Goal: Navigation & Orientation: Find specific page/section

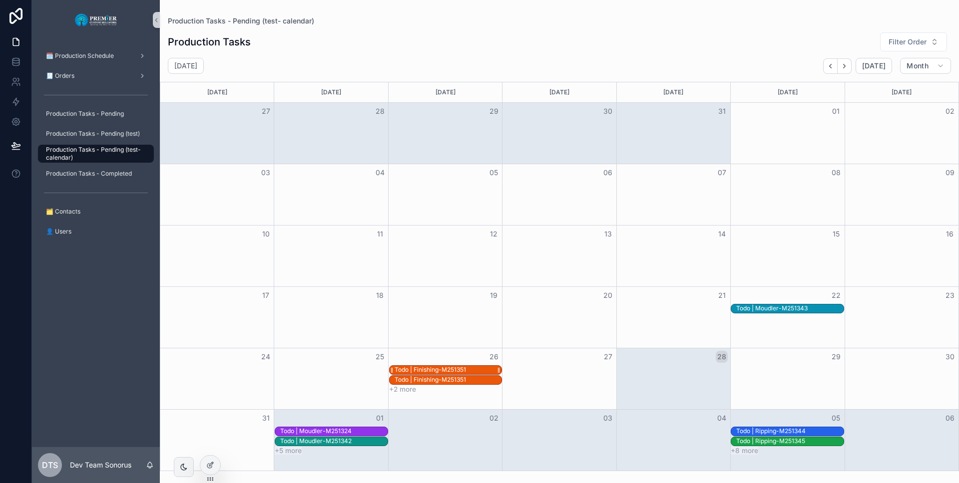
click at [476, 368] on div "Todo | Finishing-M251351" at bounding box center [447, 370] width 107 height 8
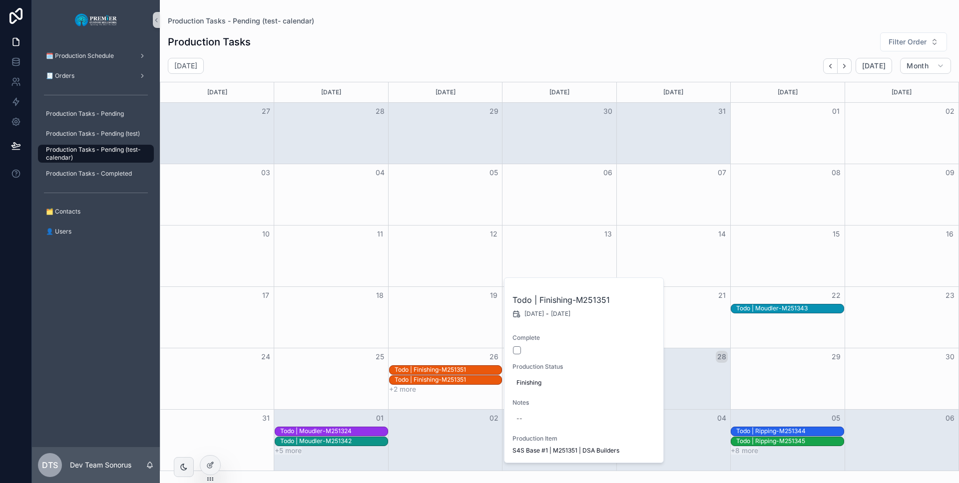
drag, startPoint x: 105, startPoint y: 359, endPoint x: 109, endPoint y: 322, distance: 37.2
click at [105, 359] on div "🗓️ Production Schedule 🧾 Orders Production Tasks - Pending Production Tasks - P…" at bounding box center [96, 243] width 128 height 407
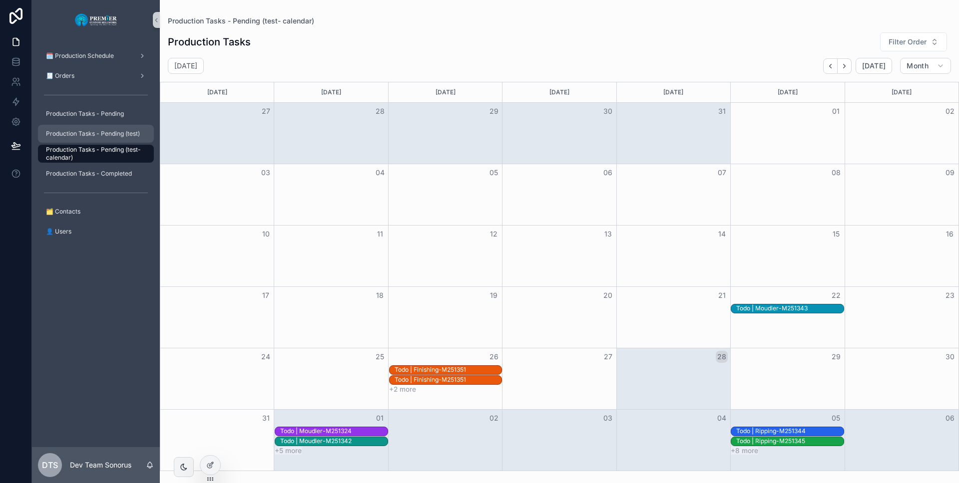
click at [98, 140] on div "Production Tasks - Pending (test)" at bounding box center [96, 134] width 104 height 16
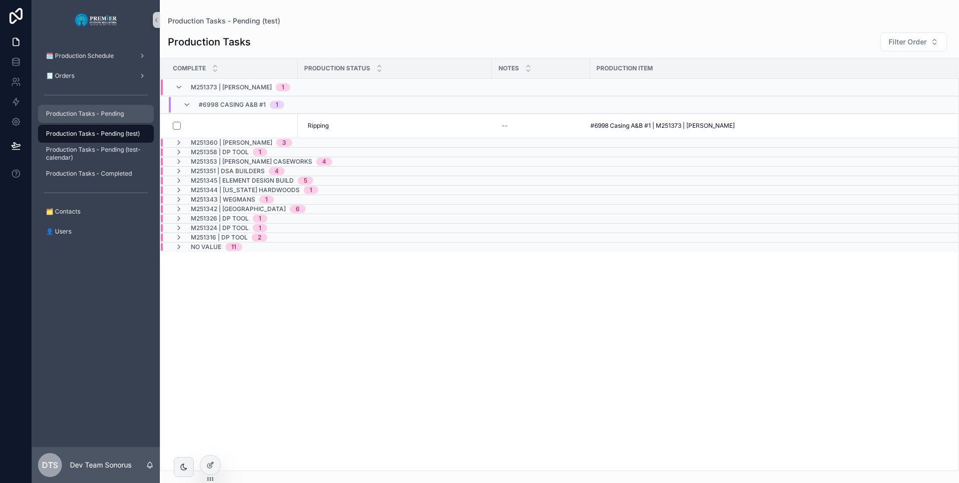
click at [96, 118] on div "Production Tasks - Pending" at bounding box center [96, 114] width 104 height 16
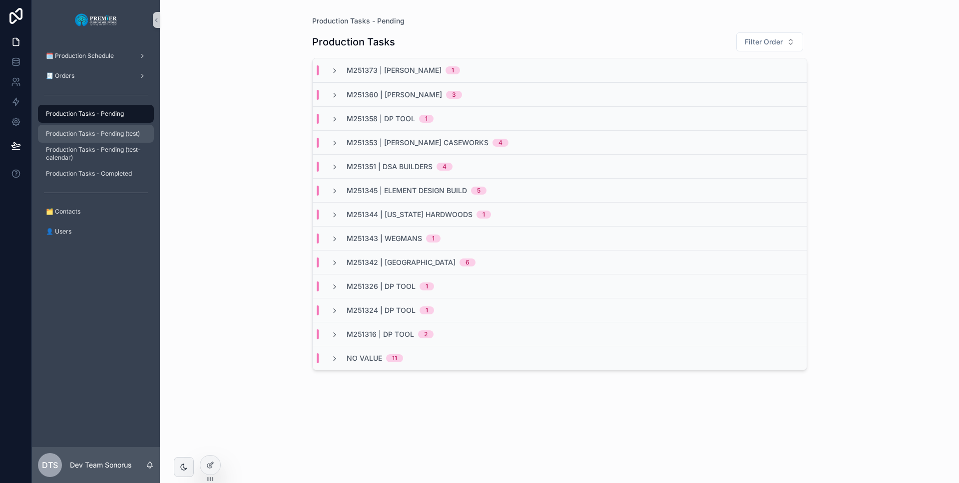
click at [96, 132] on span "Production Tasks - Pending (test)" at bounding box center [93, 134] width 94 height 8
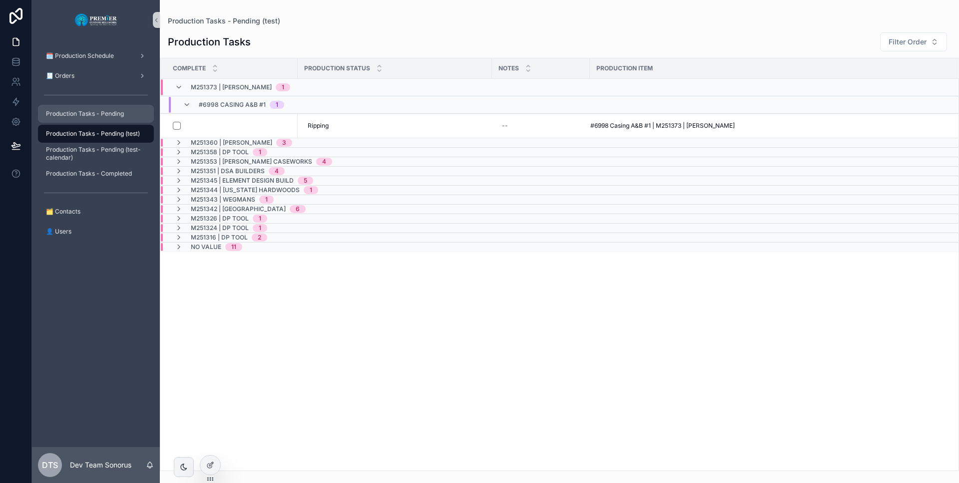
click at [99, 118] on div "Production Tasks - Pending" at bounding box center [96, 114] width 104 height 16
